Goal: Task Accomplishment & Management: Use online tool/utility

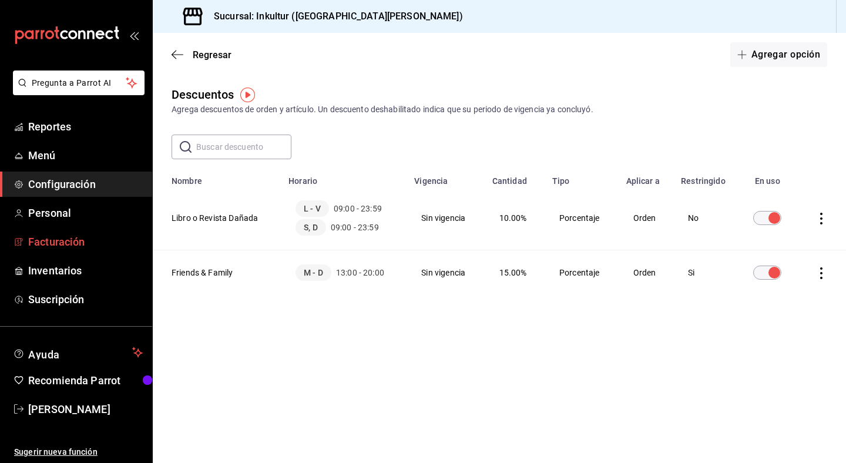
click at [76, 231] on link "Facturación" at bounding box center [76, 241] width 152 height 25
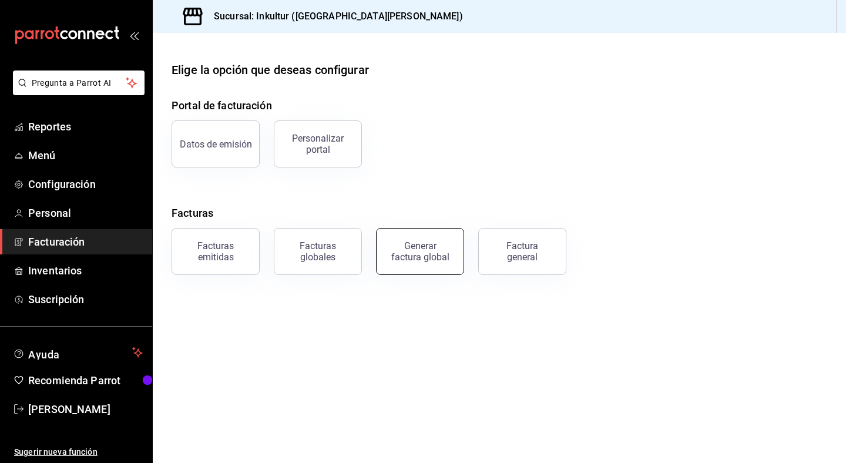
click at [428, 251] on div "Generar factura global" at bounding box center [420, 251] width 59 height 22
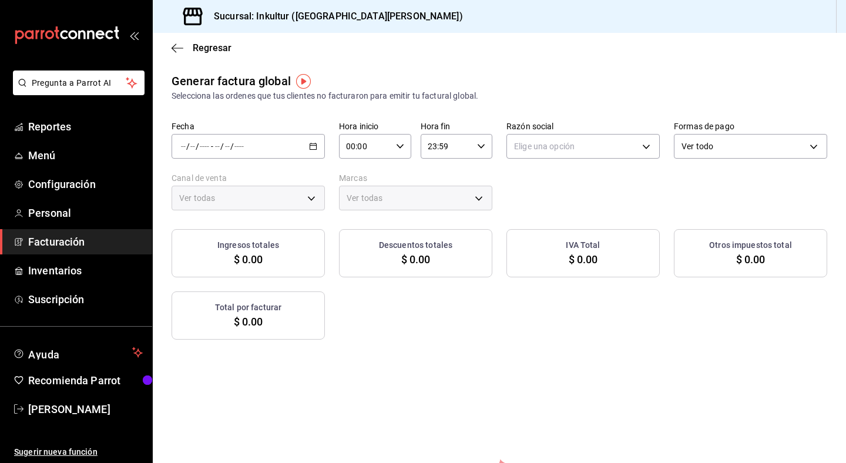
type input "PARROT,UBER_EATS,RAPPI,DIDI_FOOD,ONLINE"
click at [311, 145] on \(Stroke\) "button" at bounding box center [313, 145] width 6 height 1
click at [255, 185] on span "Rango de fechas" at bounding box center [226, 182] width 91 height 12
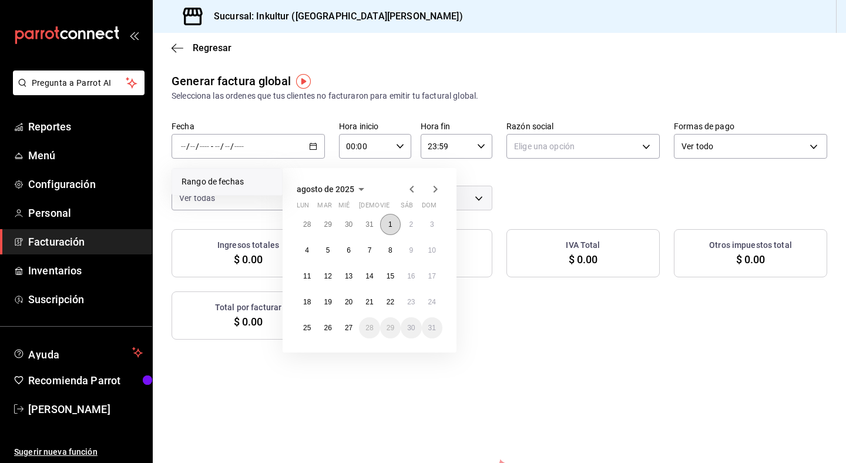
click at [392, 230] on button "1" at bounding box center [390, 224] width 21 height 21
click at [352, 322] on button "27" at bounding box center [348, 327] width 21 height 21
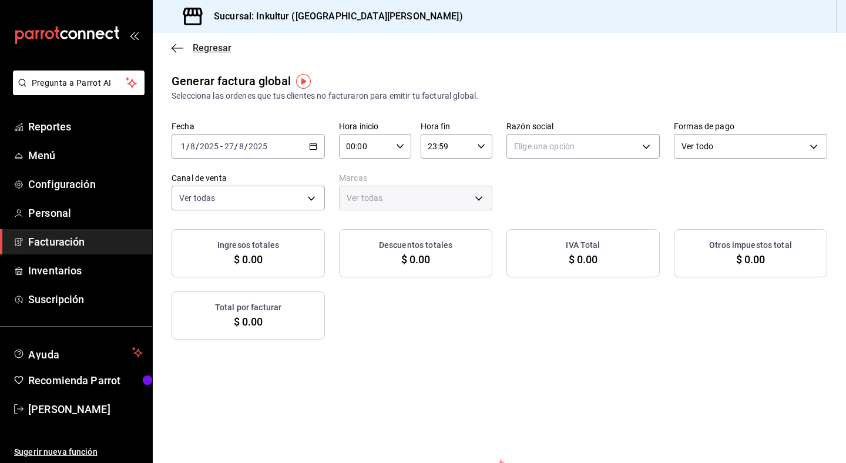
click at [184, 46] on span "Regresar" at bounding box center [202, 47] width 60 height 11
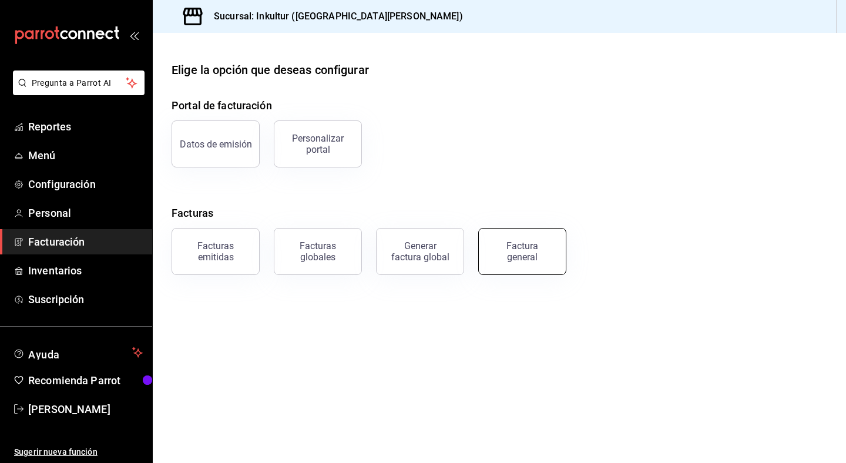
click at [521, 247] on div "Factura general" at bounding box center [522, 251] width 59 height 22
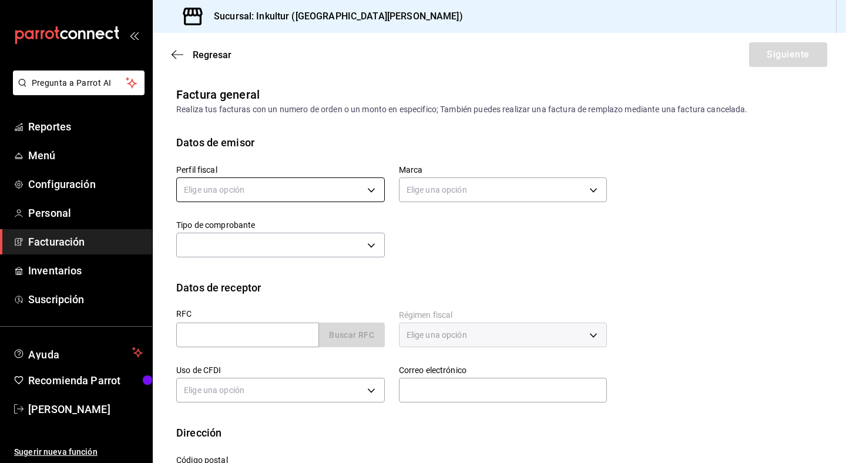
click at [368, 194] on body "Pregunta a Parrot AI Reportes Menú Configuración Personal Facturación Inventari…" at bounding box center [423, 231] width 846 height 463
click at [520, 297] on div at bounding box center [423, 231] width 846 height 463
click at [204, 55] on span "Regresar" at bounding box center [212, 54] width 39 height 11
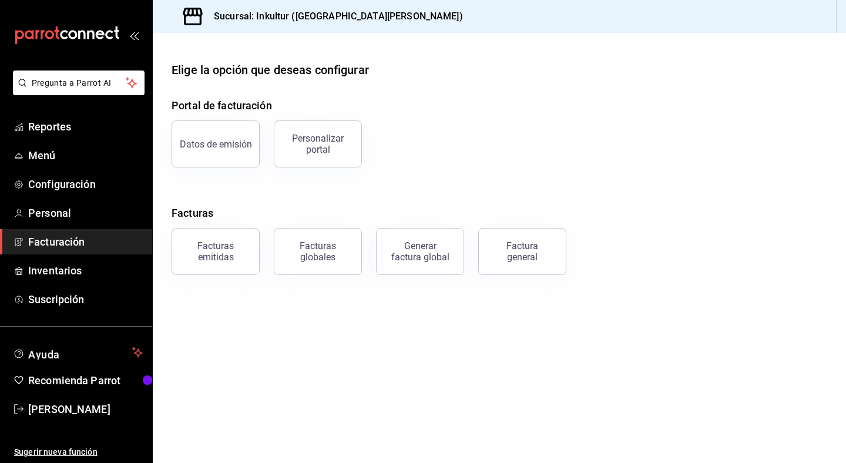
click at [74, 247] on span "Facturación" at bounding box center [85, 242] width 115 height 16
click at [93, 248] on span "Facturación" at bounding box center [85, 242] width 115 height 16
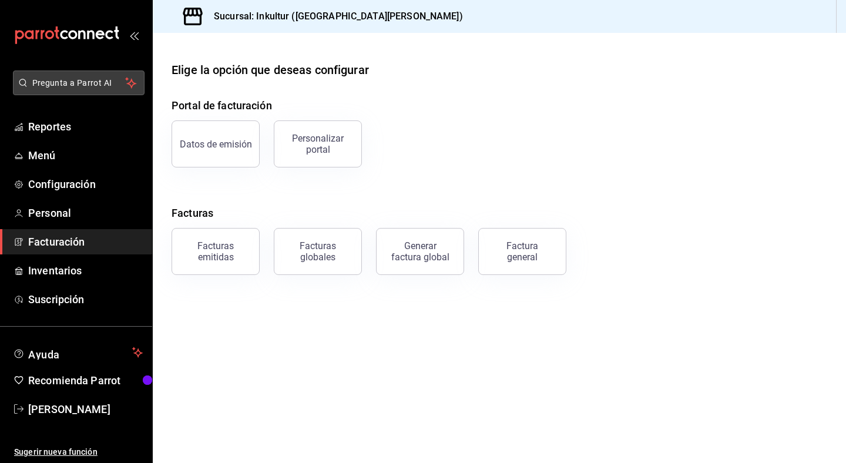
click at [96, 89] on button "Pregunta a Parrot AI" at bounding box center [79, 82] width 132 height 25
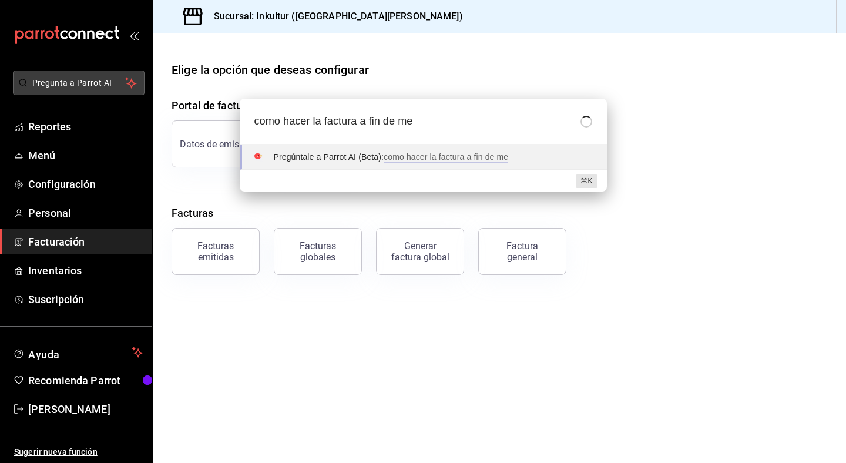
type input "como hacer la factura a fin de mes"
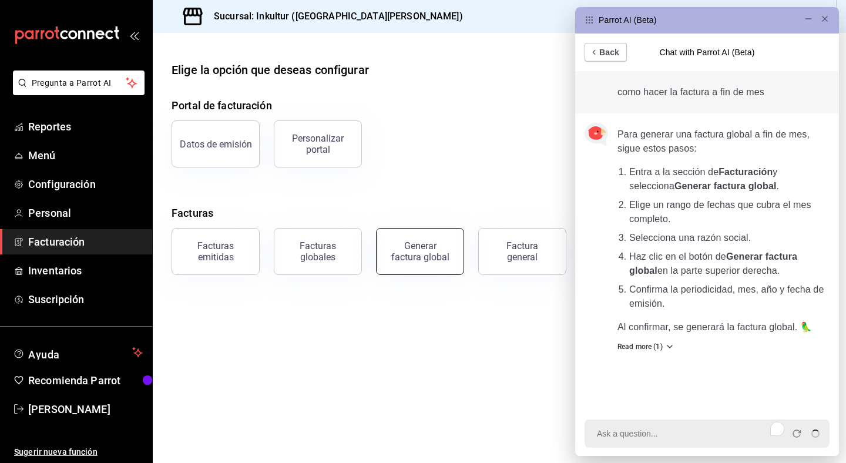
click at [423, 265] on button "Generar factura global" at bounding box center [420, 251] width 88 height 47
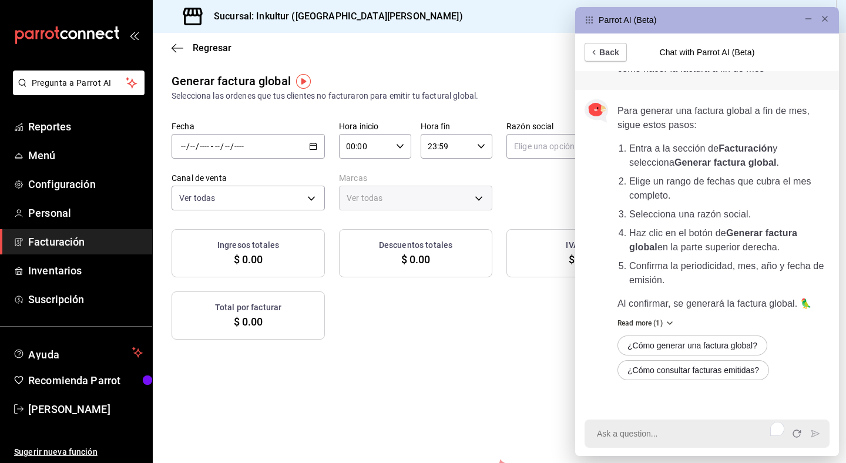
scroll to position [29, 0]
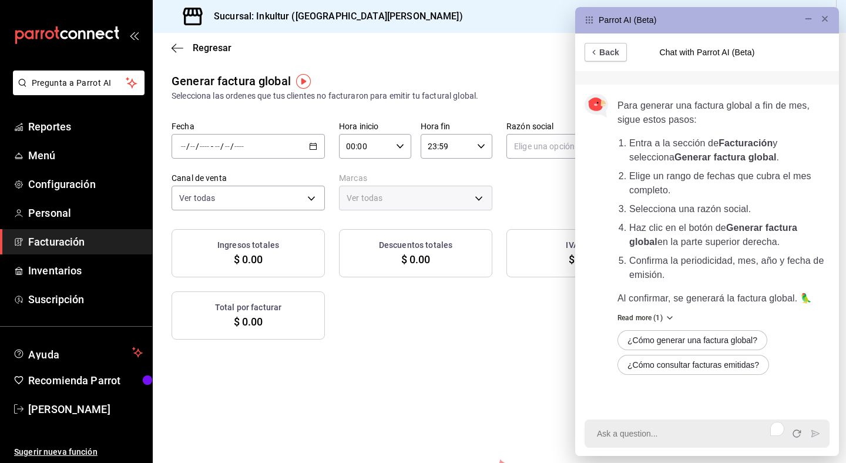
click at [303, 85] on img "button" at bounding box center [303, 81] width 15 height 15
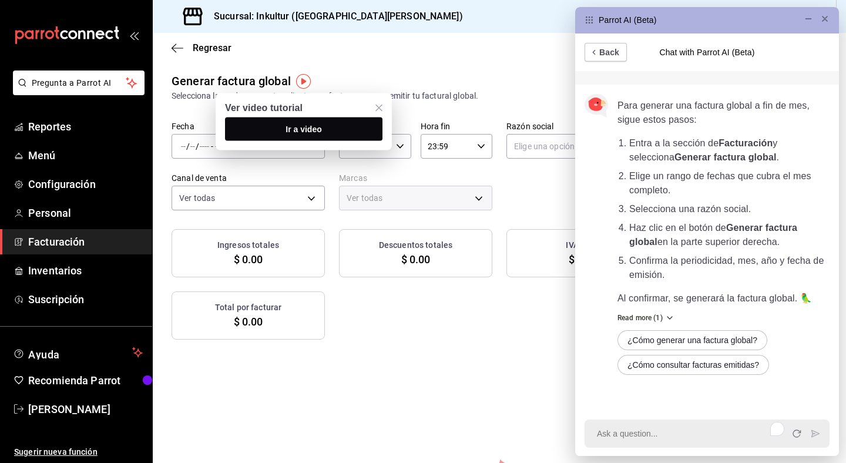
click at [306, 126] on span "Ir a video" at bounding box center [303, 129] width 36 height 9
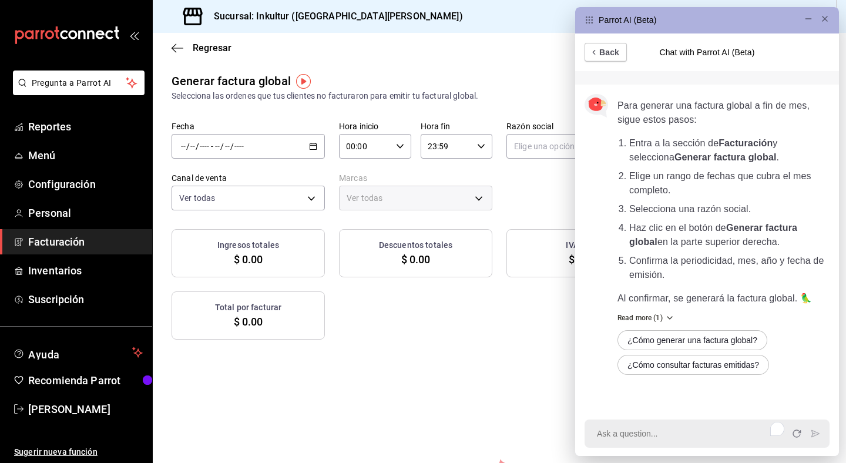
click at [308, 151] on div "/ / - / /" at bounding box center [248, 146] width 153 height 25
click at [244, 180] on span "Rango de fechas" at bounding box center [226, 182] width 91 height 12
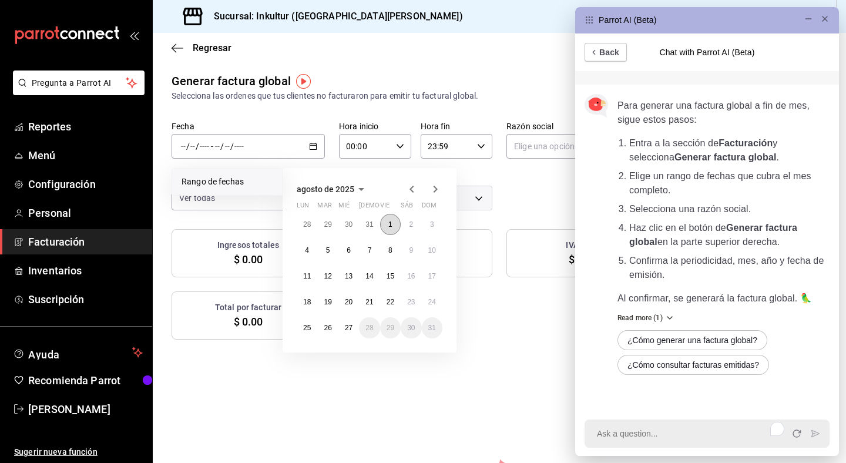
click at [386, 227] on button "1" at bounding box center [390, 224] width 21 height 21
click at [327, 327] on abbr "26" at bounding box center [328, 328] width 8 height 8
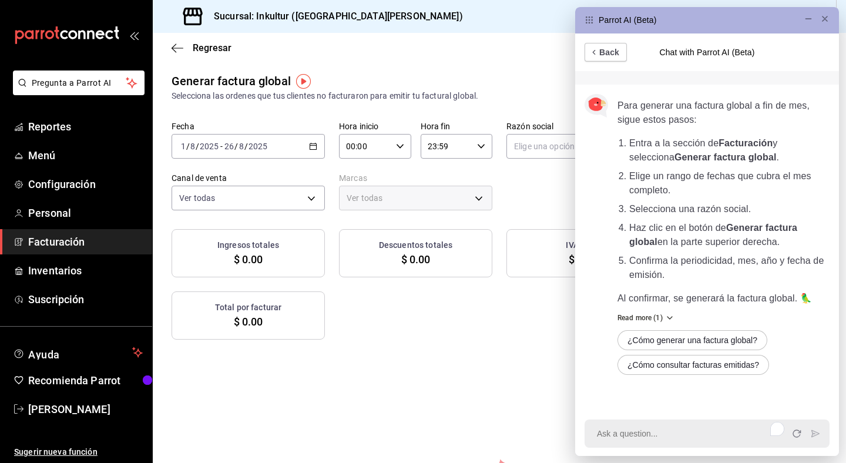
click at [826, 21] on icon at bounding box center [824, 18] width 9 height 9
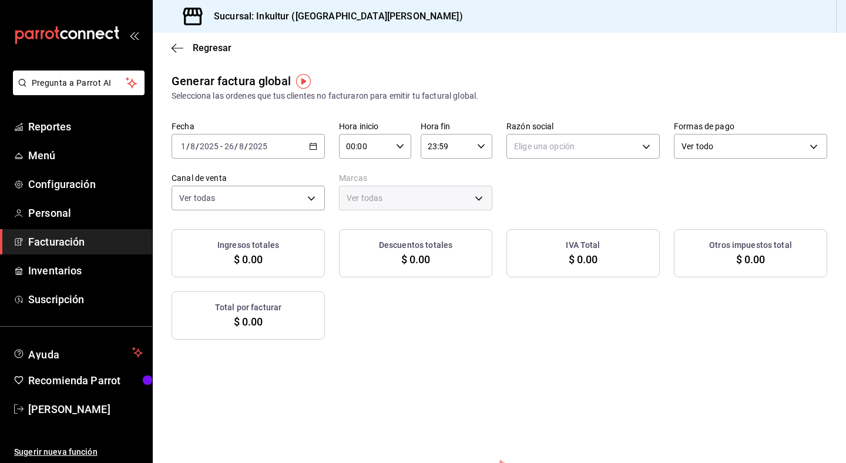
click at [389, 151] on input "00:00" at bounding box center [365, 146] width 52 height 23
click at [570, 181] on div at bounding box center [423, 231] width 846 height 463
click at [575, 143] on body "Pregunta a Parrot AI Reportes Menú Configuración Personal Facturación Inventari…" at bounding box center [423, 231] width 846 height 463
click at [557, 209] on li "[PERSON_NAME]" at bounding box center [583, 206] width 152 height 22
type input "c27d129b-6552-4462-a316-de811c0428b2"
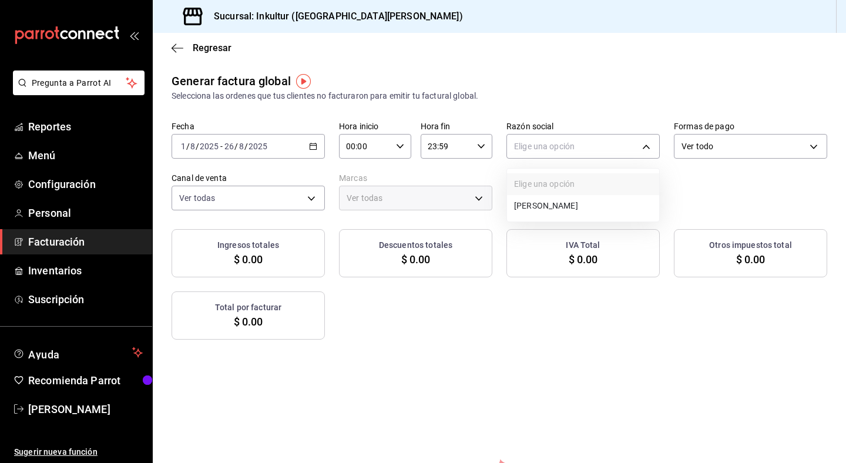
type input "4caaae6a-a670-4b81-bc67-57df378f6a34"
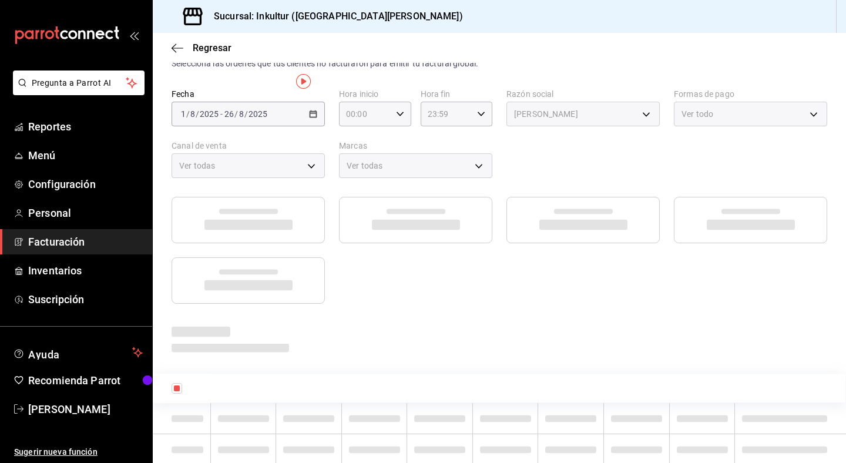
scroll to position [0, 0]
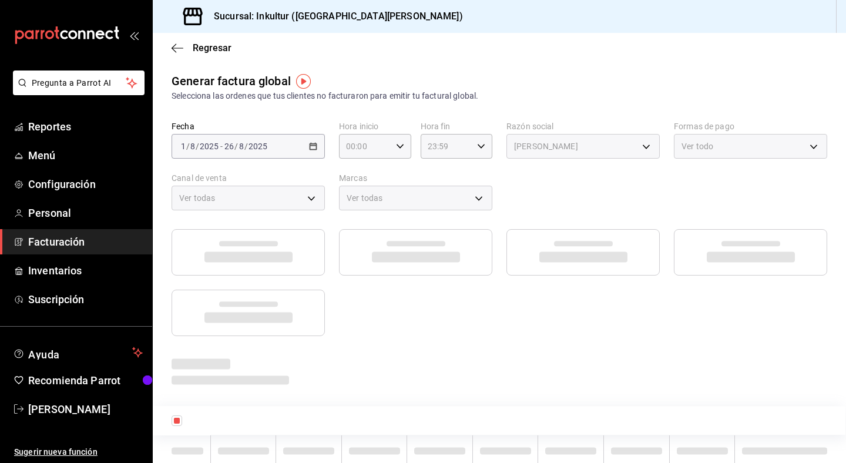
click at [742, 140] on div "Ver todo" at bounding box center [750, 146] width 153 height 25
click at [303, 149] on div "[DATE] [DATE] - [DATE] [DATE]" at bounding box center [248, 146] width 153 height 25
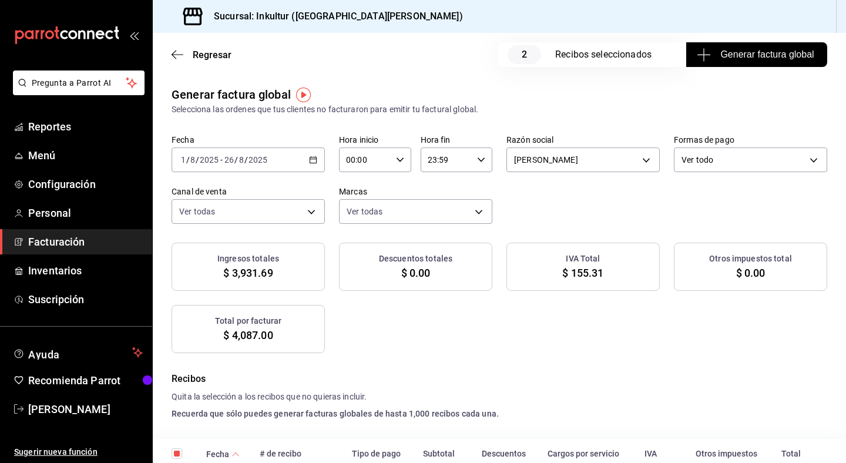
click at [573, 379] on h4 "Recibos" at bounding box center [499, 379] width 655 height 14
